Goal: Find specific page/section: Find specific page/section

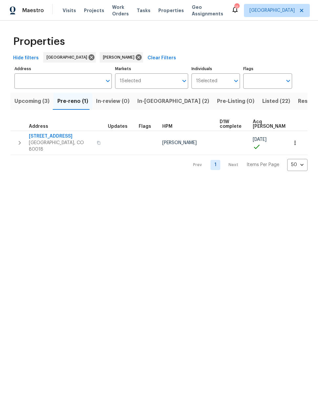
click at [30, 102] on span "Upcoming (3)" at bounding box center [31, 101] width 35 height 9
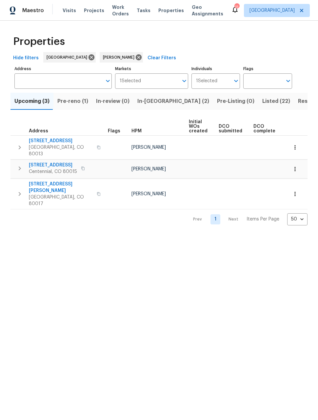
click at [73, 101] on span "Pre-reno (1)" at bounding box center [72, 101] width 31 height 9
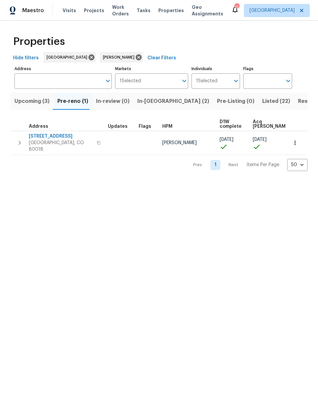
click at [32, 103] on span "Upcoming (3)" at bounding box center [31, 101] width 35 height 9
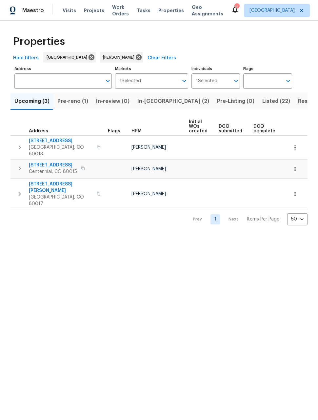
click at [68, 101] on span "Pre-reno (1)" at bounding box center [72, 101] width 31 height 9
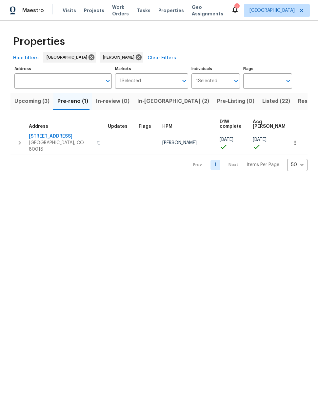
click at [262, 104] on span "Listed (22)" at bounding box center [276, 101] width 28 height 9
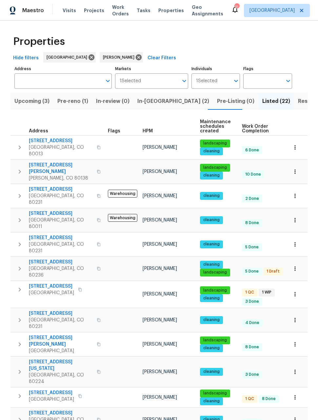
click at [298, 99] on span "Resale (12)" at bounding box center [312, 101] width 28 height 9
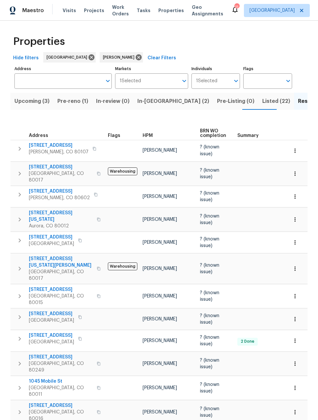
scroll to position [4, 0]
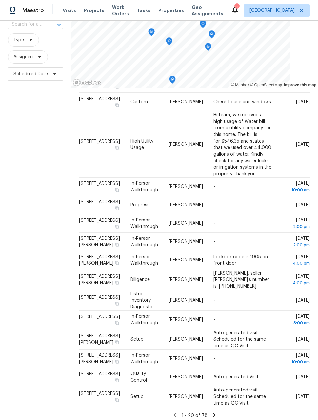
scroll to position [129, 0]
click at [53, 302] on div "Filters Reset ​ Type Assignee Scheduled Date" at bounding box center [35, 207] width 71 height 435
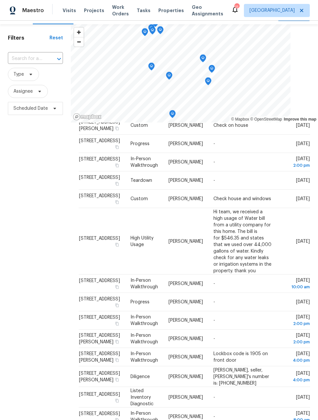
scroll to position [70, 0]
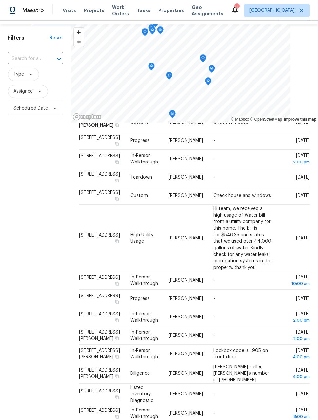
click at [51, 256] on div "Filters Reset ​ Type Assignee Scheduled Date" at bounding box center [35, 241] width 71 height 435
